Goal: Information Seeking & Learning: Learn about a topic

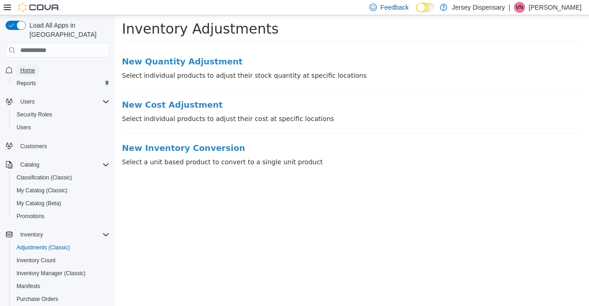
click at [33, 67] on span "Home" at bounding box center [27, 70] width 15 height 7
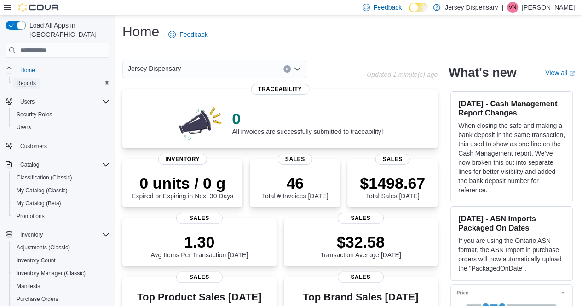
click at [30, 80] on span "Reports" at bounding box center [26, 83] width 19 height 7
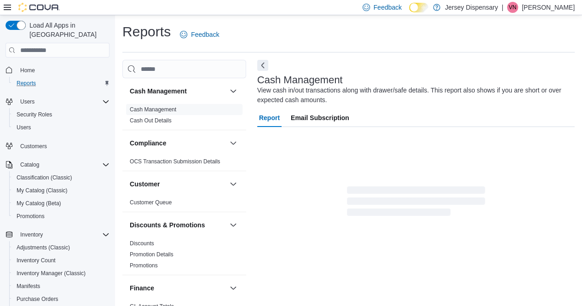
scroll to position [9, 0]
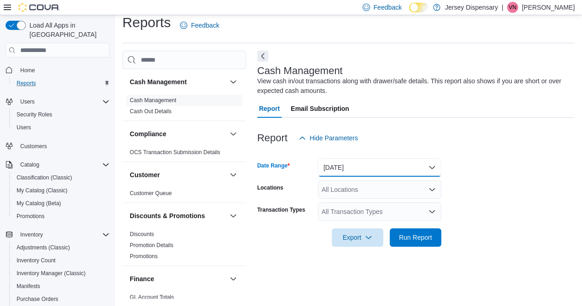
click at [434, 167] on button "[DATE]" at bounding box center [379, 167] width 123 height 18
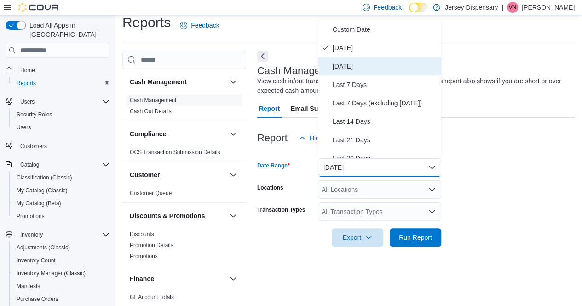
click at [355, 64] on span "[DATE]" at bounding box center [385, 66] width 105 height 11
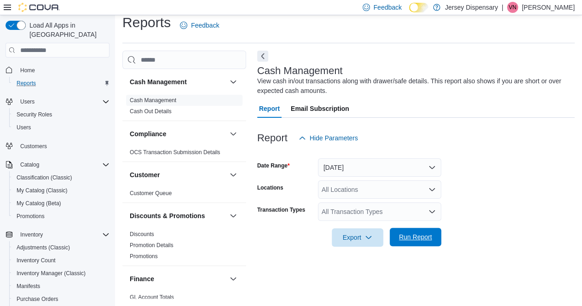
click at [419, 234] on span "Run Report" at bounding box center [415, 236] width 33 height 9
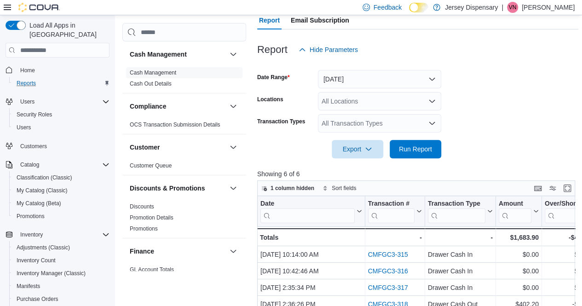
scroll to position [147, 0]
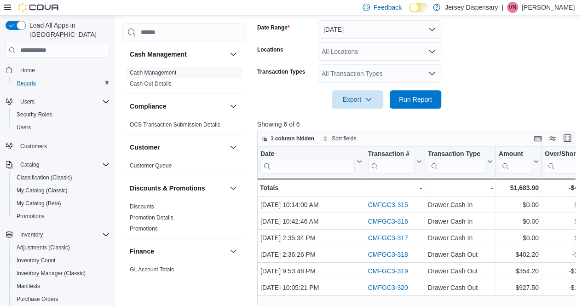
click at [569, 137] on button "Enter fullscreen" at bounding box center [567, 137] width 11 height 11
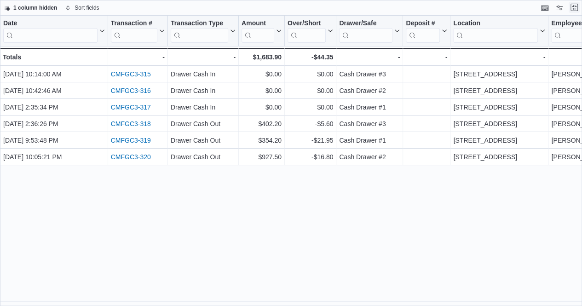
scroll to position [0, 0]
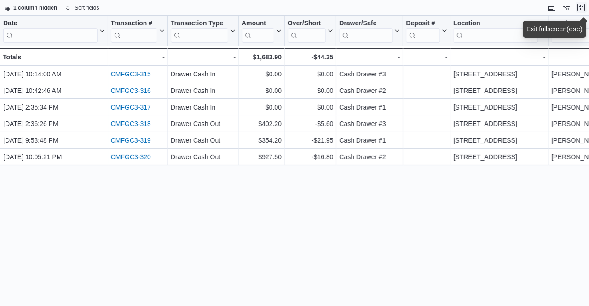
click at [581, 8] on button "Exit fullscreen" at bounding box center [580, 7] width 11 height 11
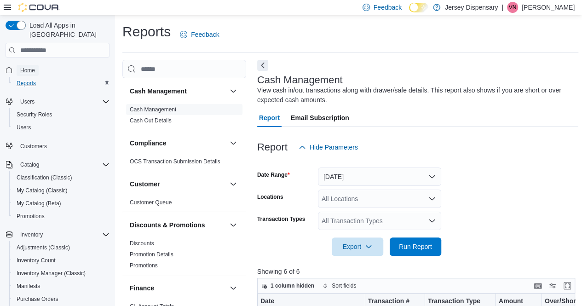
click at [29, 67] on span "Home" at bounding box center [27, 70] width 15 height 7
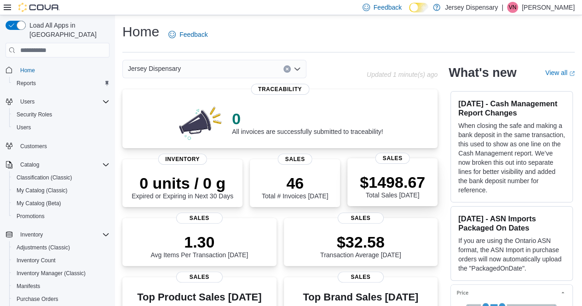
click at [401, 190] on p "$1498.67" at bounding box center [392, 182] width 65 height 18
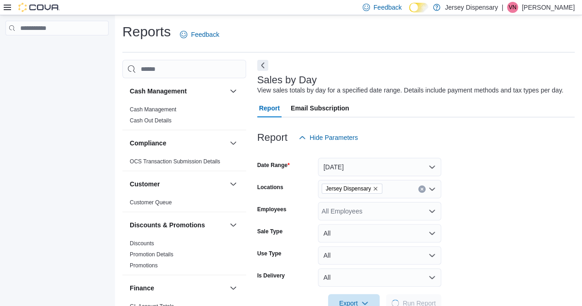
scroll to position [21, 0]
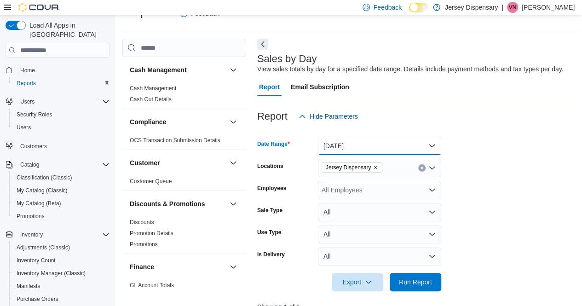
click at [432, 145] on button "[DATE]" at bounding box center [379, 146] width 123 height 18
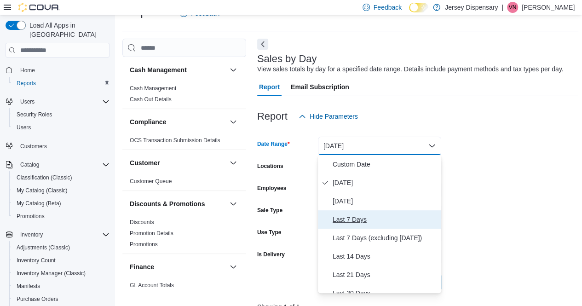
click at [362, 219] on span "Last 7 Days" at bounding box center [385, 219] width 105 height 11
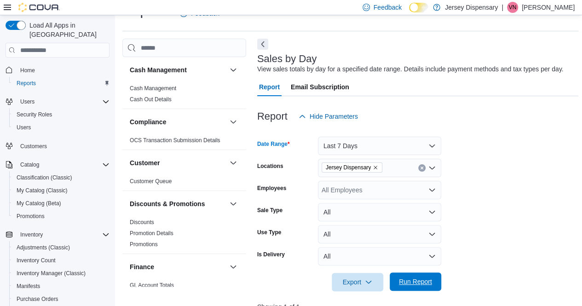
click at [413, 276] on span "Run Report" at bounding box center [415, 281] width 40 height 18
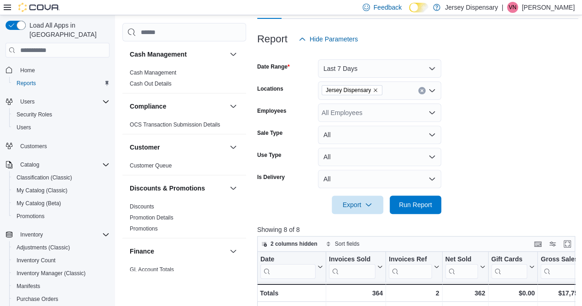
scroll to position [113, 0]
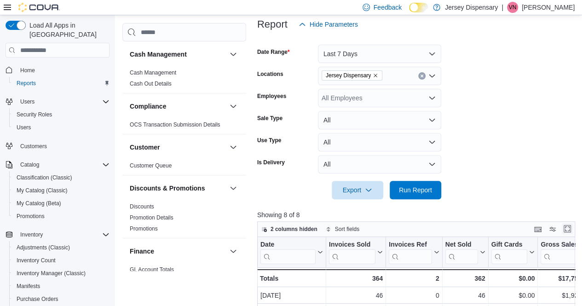
click at [570, 226] on button "Enter fullscreen" at bounding box center [567, 228] width 11 height 11
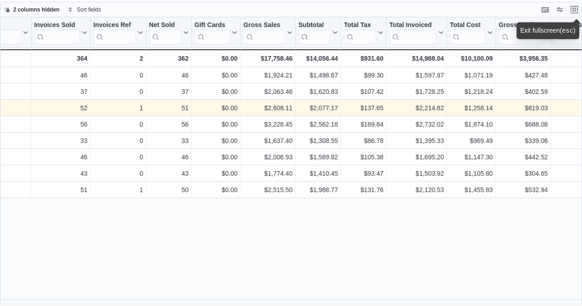
scroll to position [0, 0]
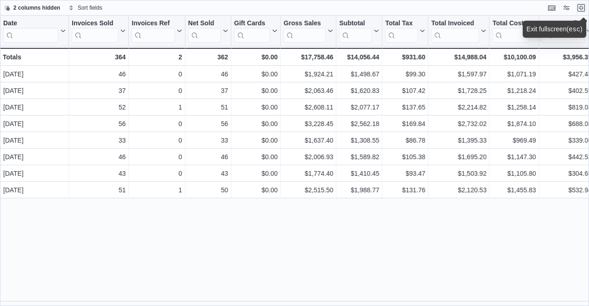
click at [583, 5] on button "Exit fullscreen" at bounding box center [580, 7] width 11 height 11
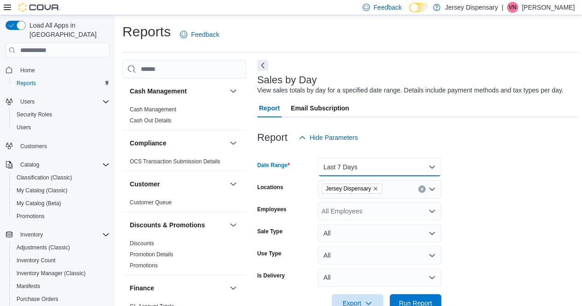
click at [435, 165] on button "Last 7 Days" at bounding box center [379, 167] width 123 height 18
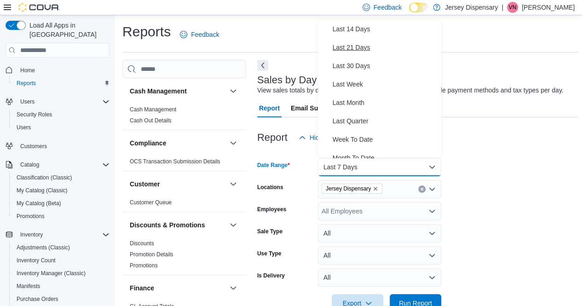
scroll to position [46, 0]
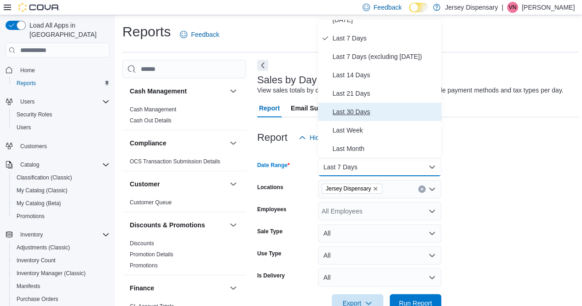
click at [360, 110] on span "Last 30 Days" at bounding box center [385, 111] width 105 height 11
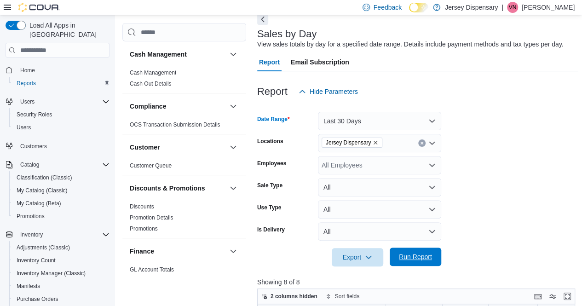
click at [420, 257] on span "Run Report" at bounding box center [415, 256] width 33 height 9
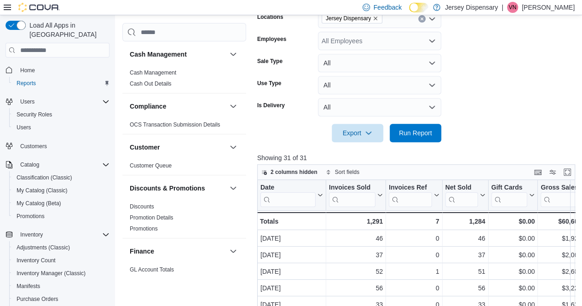
scroll to position [184, 0]
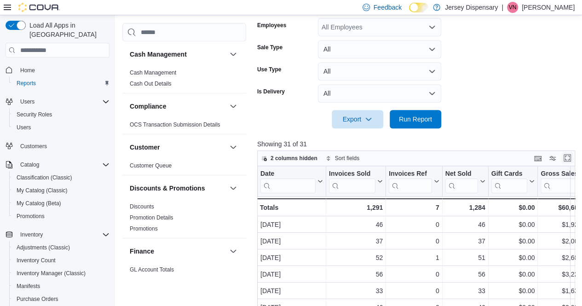
click at [571, 159] on button "Enter fullscreen" at bounding box center [567, 157] width 11 height 11
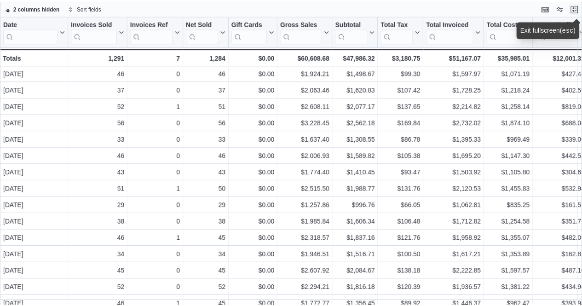
scroll to position [0, 0]
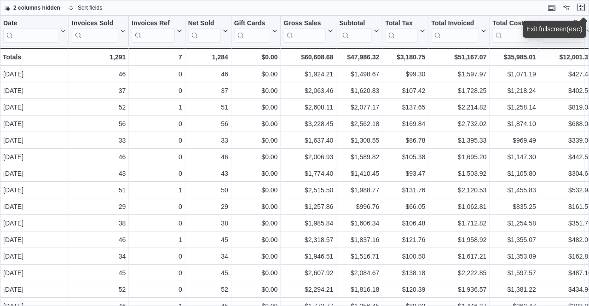
click at [581, 8] on button "Exit fullscreen" at bounding box center [580, 7] width 11 height 11
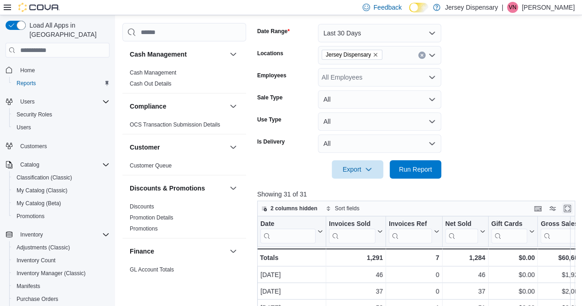
scroll to position [138, 0]
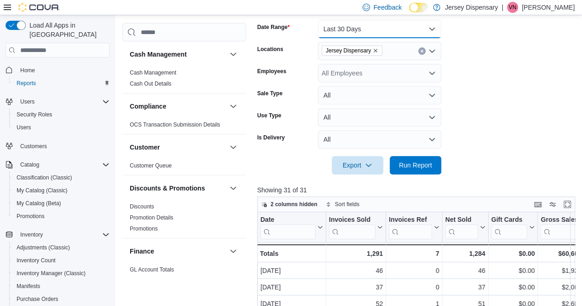
click at [432, 29] on button "Last 30 Days" at bounding box center [379, 29] width 123 height 18
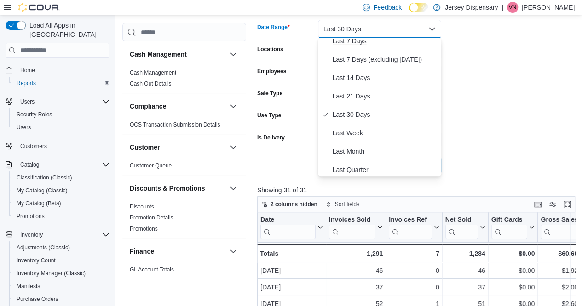
scroll to position [101, 0]
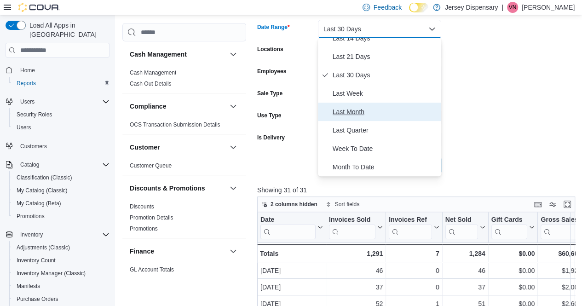
click at [350, 111] on span "Last Month" at bounding box center [385, 111] width 105 height 11
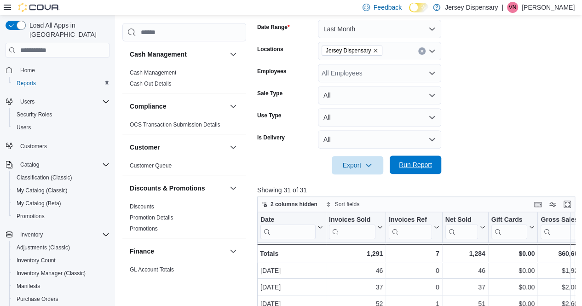
click at [407, 166] on span "Run Report" at bounding box center [415, 164] width 33 height 9
click at [570, 206] on button "Enter fullscreen" at bounding box center [567, 203] width 11 height 11
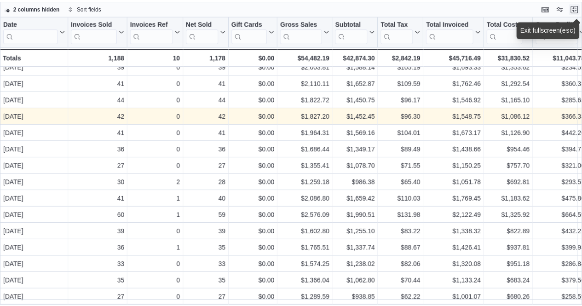
scroll to position [261, 0]
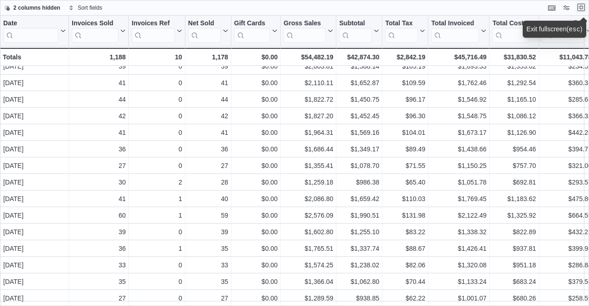
click at [582, 8] on button "Exit fullscreen" at bounding box center [580, 7] width 11 height 11
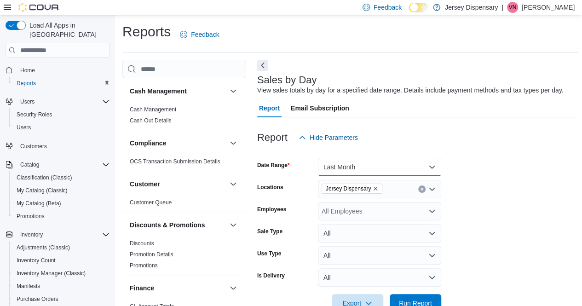
click at [430, 167] on button "Last Month" at bounding box center [379, 167] width 123 height 18
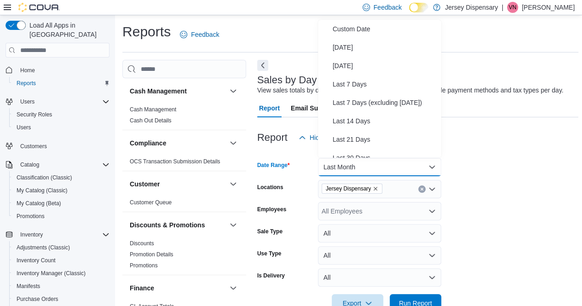
scroll to position [106, 0]
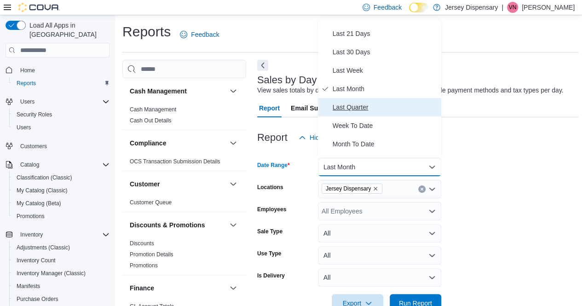
click at [364, 107] on span "Last Quarter" at bounding box center [385, 107] width 105 height 11
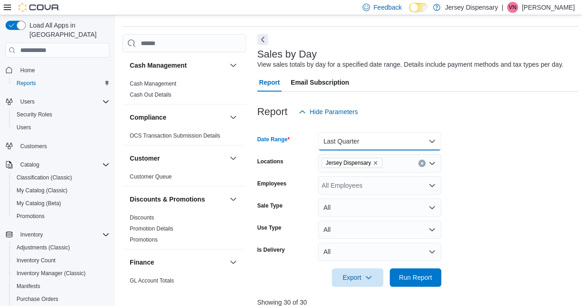
scroll to position [92, 0]
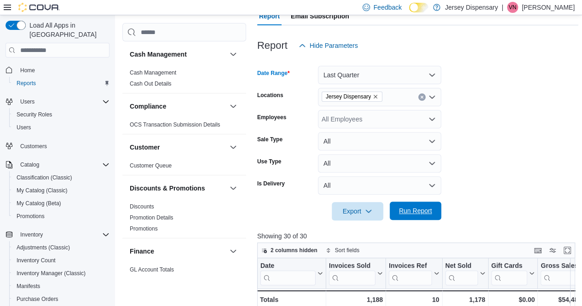
click at [423, 210] on span "Run Report" at bounding box center [415, 210] width 33 height 9
click at [569, 249] on button "Enter fullscreen" at bounding box center [567, 249] width 11 height 11
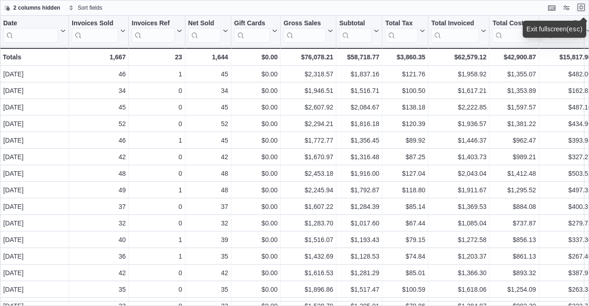
click at [579, 6] on button "Exit fullscreen" at bounding box center [580, 7] width 11 height 11
